Goal: Check status

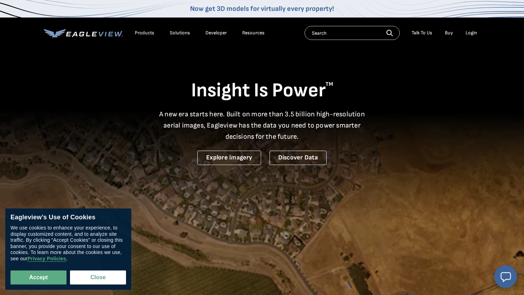
click at [475, 35] on div "Login" at bounding box center [471, 33] width 12 height 6
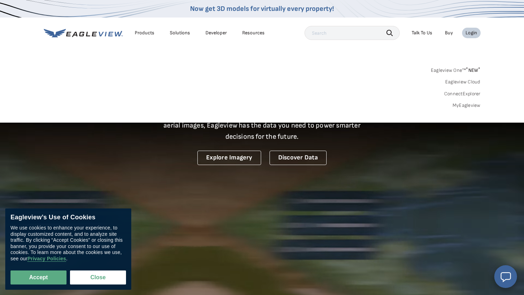
click at [473, 32] on div "Login" at bounding box center [471, 33] width 12 height 6
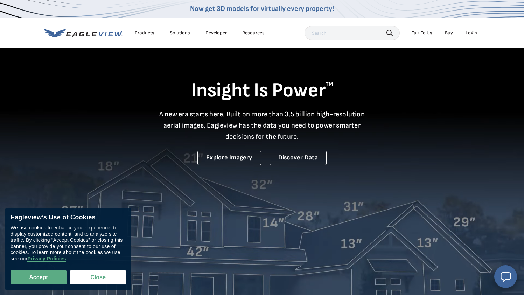
click at [473, 32] on div "Login" at bounding box center [471, 33] width 12 height 6
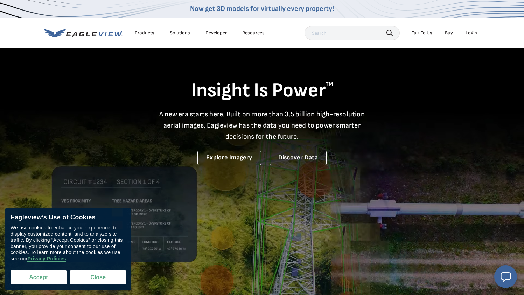
click at [44, 274] on button "Accept" at bounding box center [38, 277] width 56 height 14
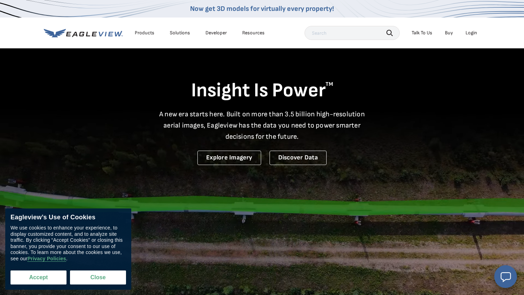
checkbox input "true"
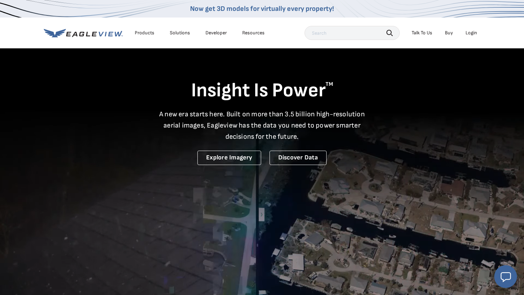
click at [472, 33] on div "Login" at bounding box center [471, 33] width 12 height 6
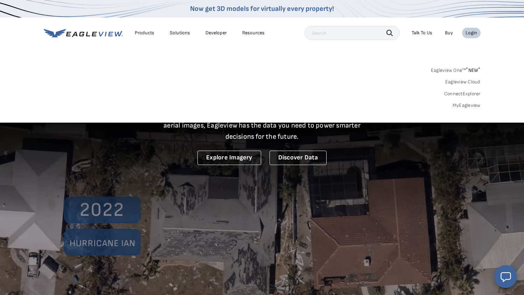
click at [463, 105] on link "MyEagleview" at bounding box center [466, 105] width 28 height 6
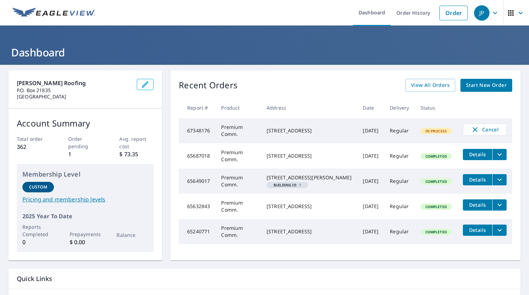
click at [242, 132] on td "Premium Comm." at bounding box center [237, 130] width 45 height 25
click at [422, 129] on span "In Process" at bounding box center [436, 130] width 30 height 5
click at [435, 84] on span "View All Orders" at bounding box center [430, 85] width 38 height 9
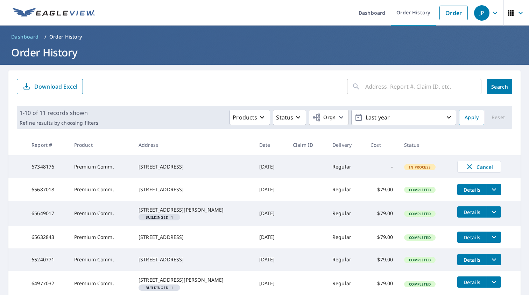
click at [254, 175] on td "[DATE]" at bounding box center [271, 166] width 34 height 23
click at [254, 165] on td "[DATE]" at bounding box center [271, 166] width 34 height 23
